Goal: Information Seeking & Learning: Learn about a topic

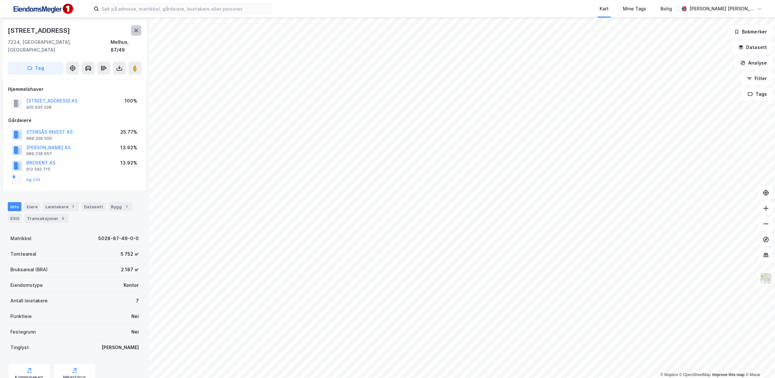
click at [136, 31] on icon at bounding box center [136, 30] width 4 height 3
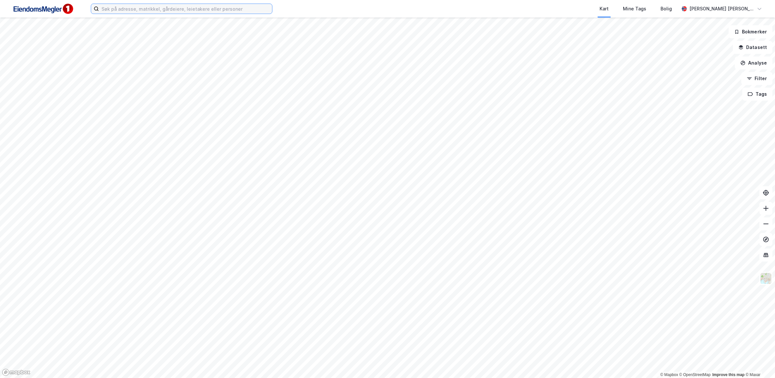
click at [202, 8] on input at bounding box center [185, 9] width 173 height 10
